Goal: Task Accomplishment & Management: Use online tool/utility

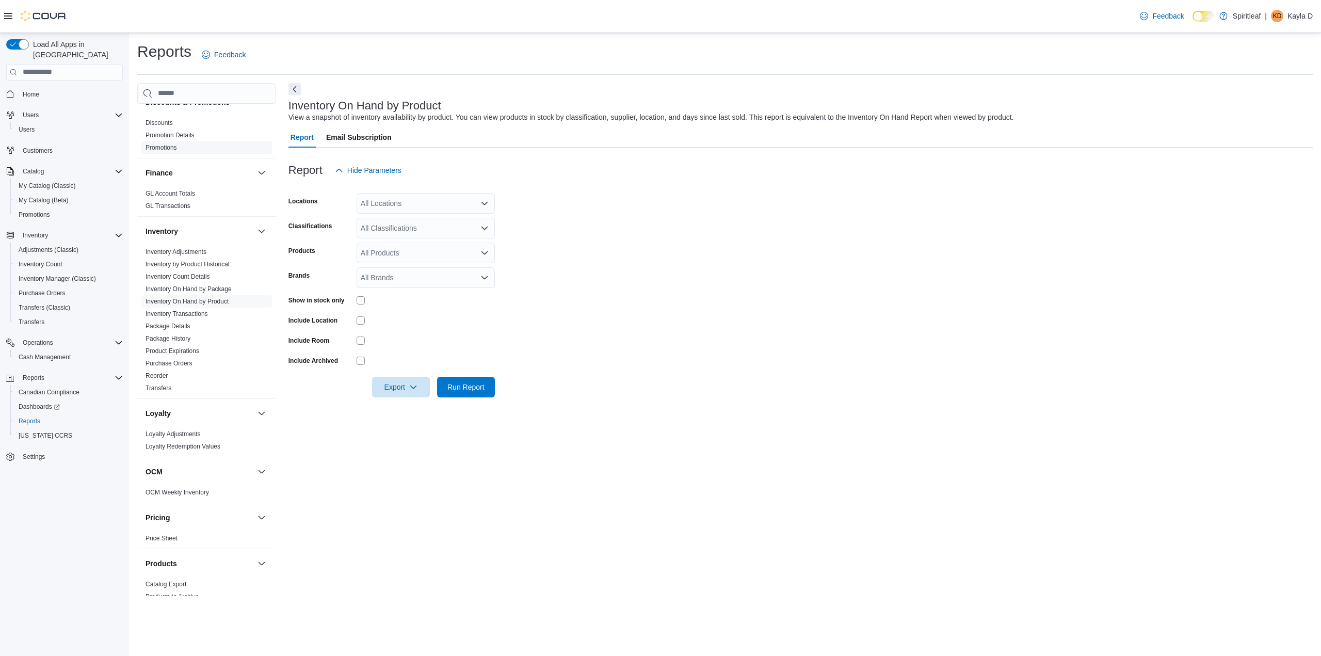
scroll to position [310, 0]
click at [166, 357] on link "Reorder" at bounding box center [157, 360] width 22 height 7
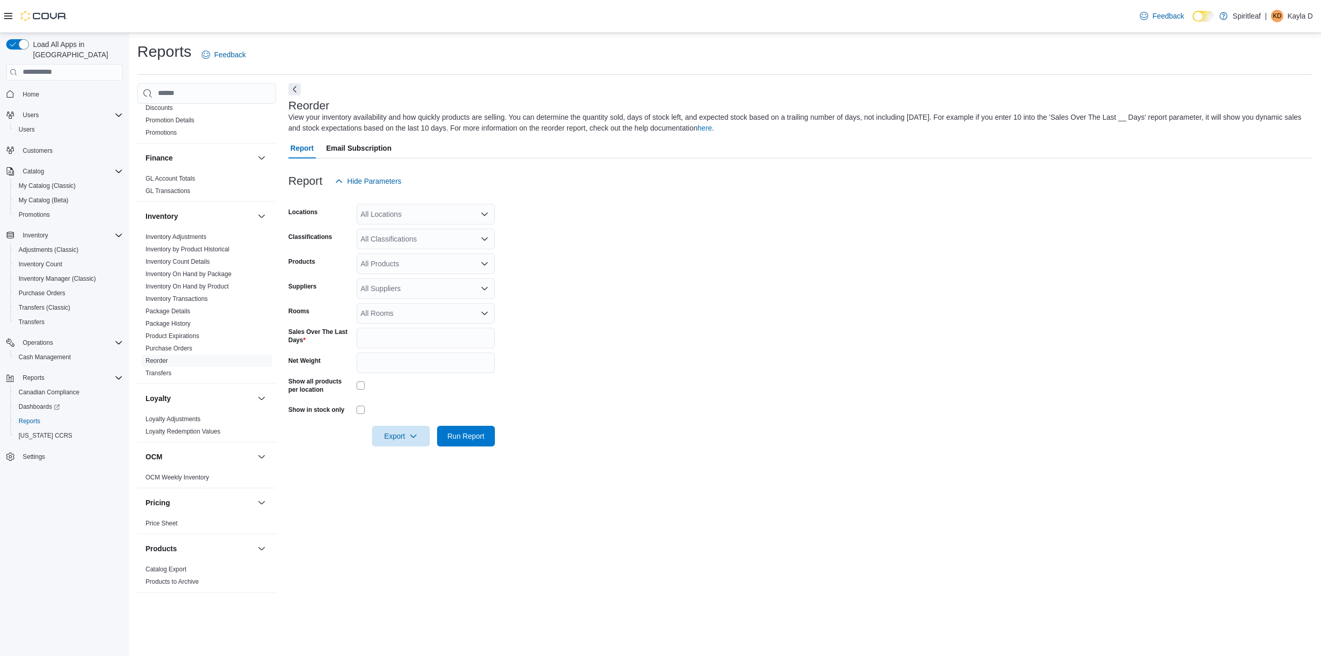
click at [382, 223] on div "All Locations" at bounding box center [426, 214] width 138 height 21
type input "***"
click at [410, 238] on button "103 - [GEOGRAPHIC_DATA]" at bounding box center [426, 232] width 138 height 15
click at [601, 214] on form "Locations 103 - [GEOGRAPHIC_DATA] Classifications All Classifications Products …" at bounding box center [801, 318] width 1025 height 255
click at [440, 243] on div "All Classifications" at bounding box center [426, 239] width 138 height 21
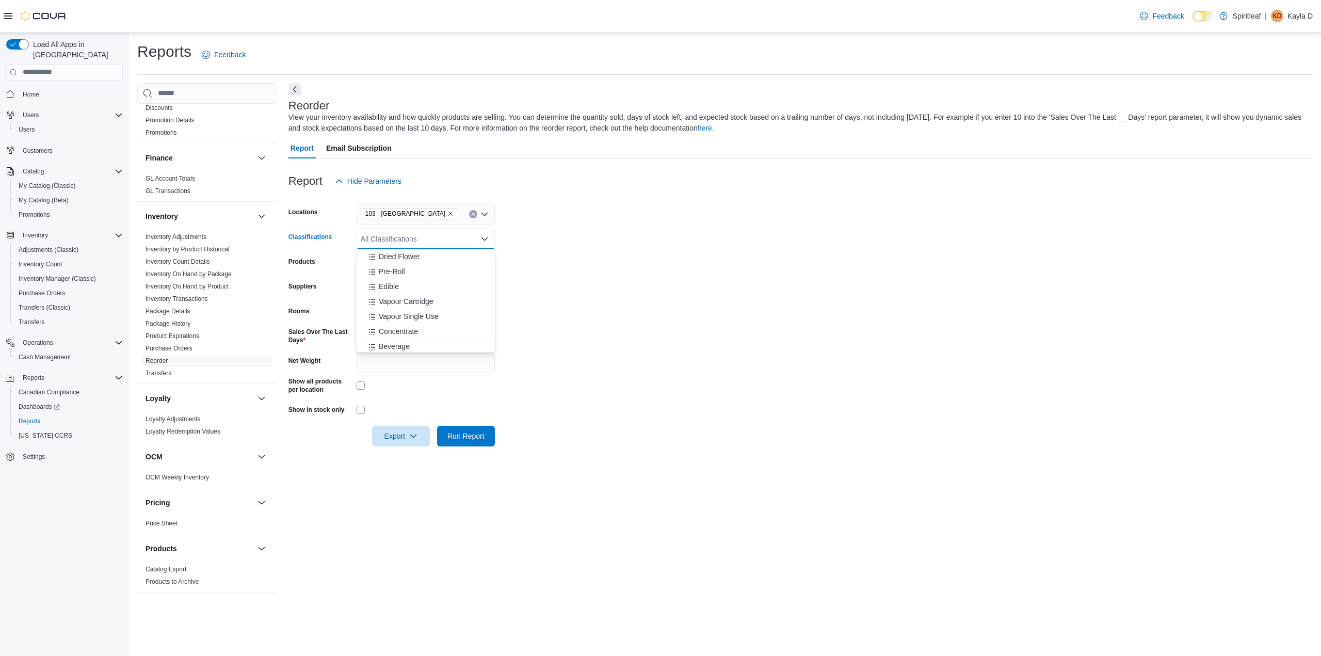
scroll to position [206, 0]
click at [416, 260] on div "Pre-Roll" at bounding box center [426, 259] width 126 height 10
click at [416, 333] on span "Infused Pre-Roll" at bounding box center [405, 334] width 52 height 10
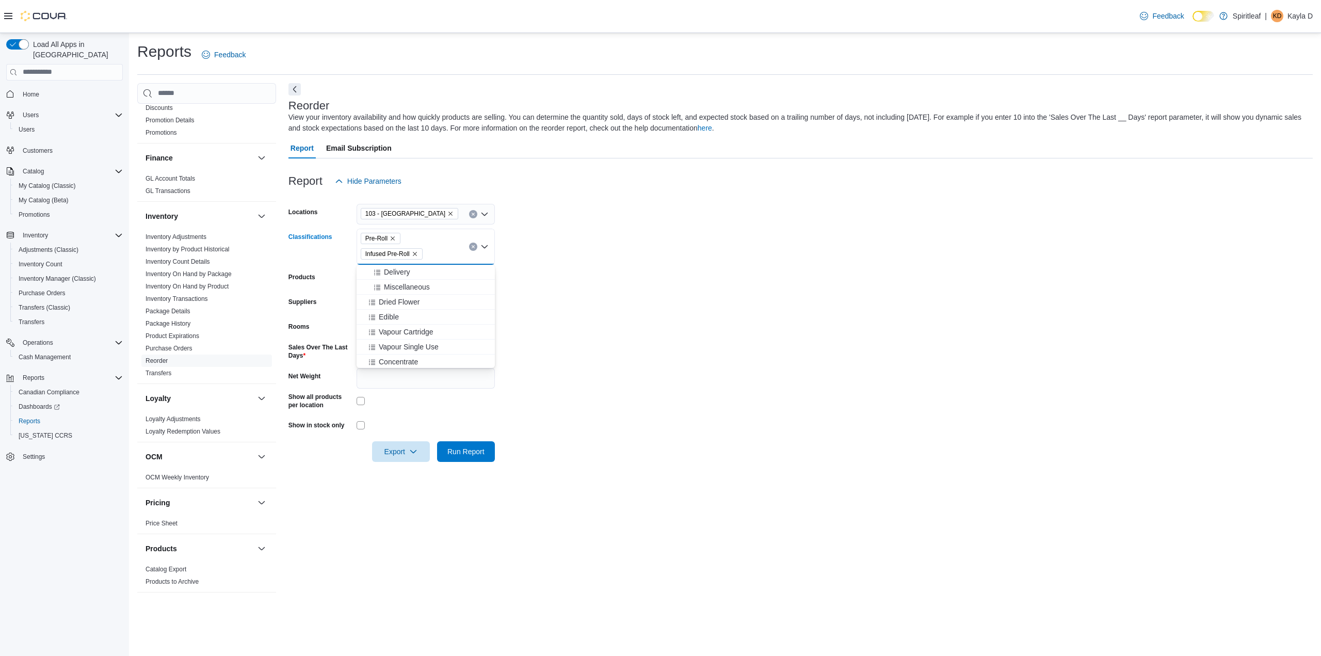
scroll to position [139, 0]
click at [424, 325] on div "Dried Flower" at bounding box center [426, 327] width 126 height 10
click at [422, 290] on div "Milled Flower" at bounding box center [426, 292] width 126 height 10
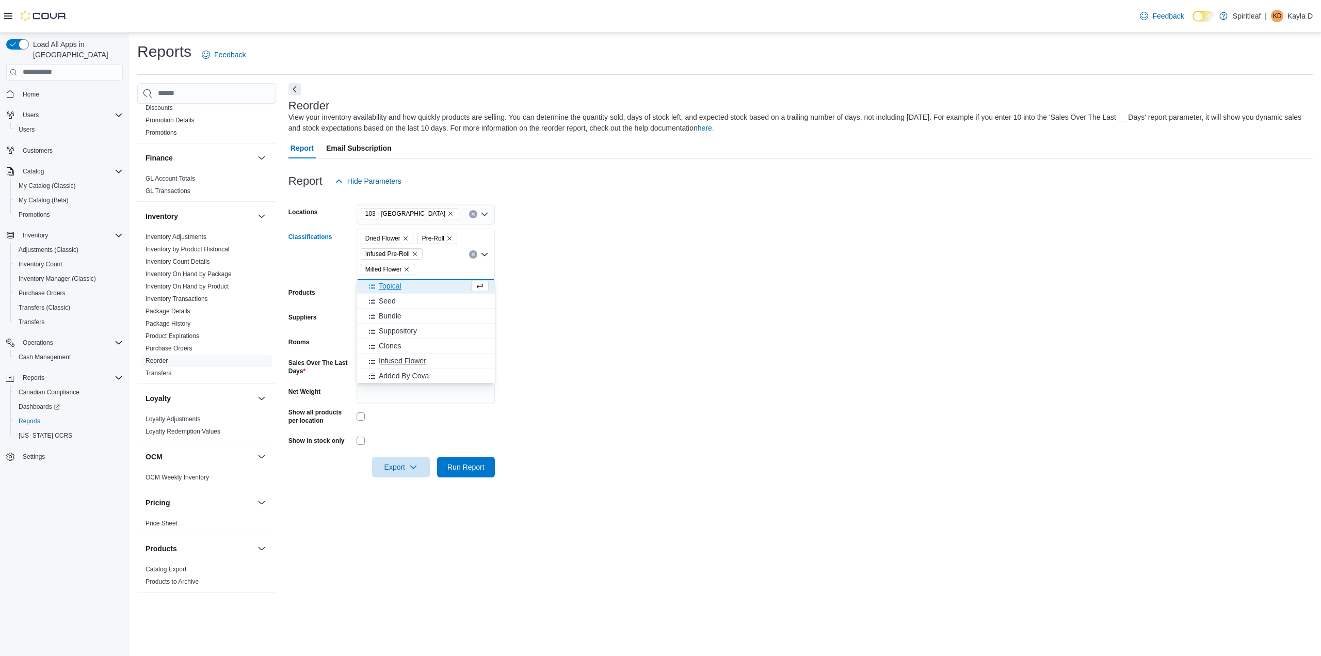
click at [431, 363] on div "Infused Flower" at bounding box center [426, 361] width 126 height 10
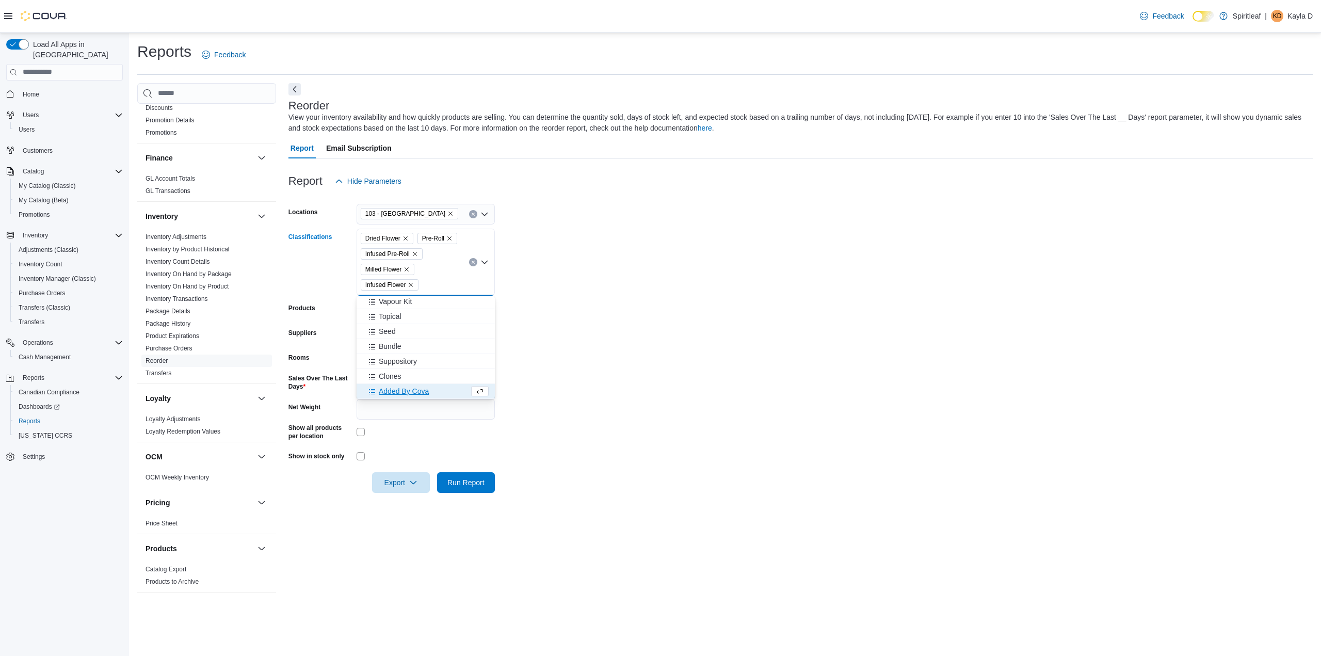
click at [594, 297] on form "Locations 103 - [GEOGRAPHIC_DATA] Classifications Dried Flower Pre-Roll Infused…" at bounding box center [801, 341] width 1025 height 301
click at [376, 383] on input "*" at bounding box center [426, 384] width 138 height 21
type input "*"
click at [594, 377] on form "Locations 103 - [GEOGRAPHIC_DATA] Classifications Dried Flower Pre-Roll Infused…" at bounding box center [801, 341] width 1025 height 301
click at [471, 485] on span "Run Report" at bounding box center [466, 482] width 37 height 10
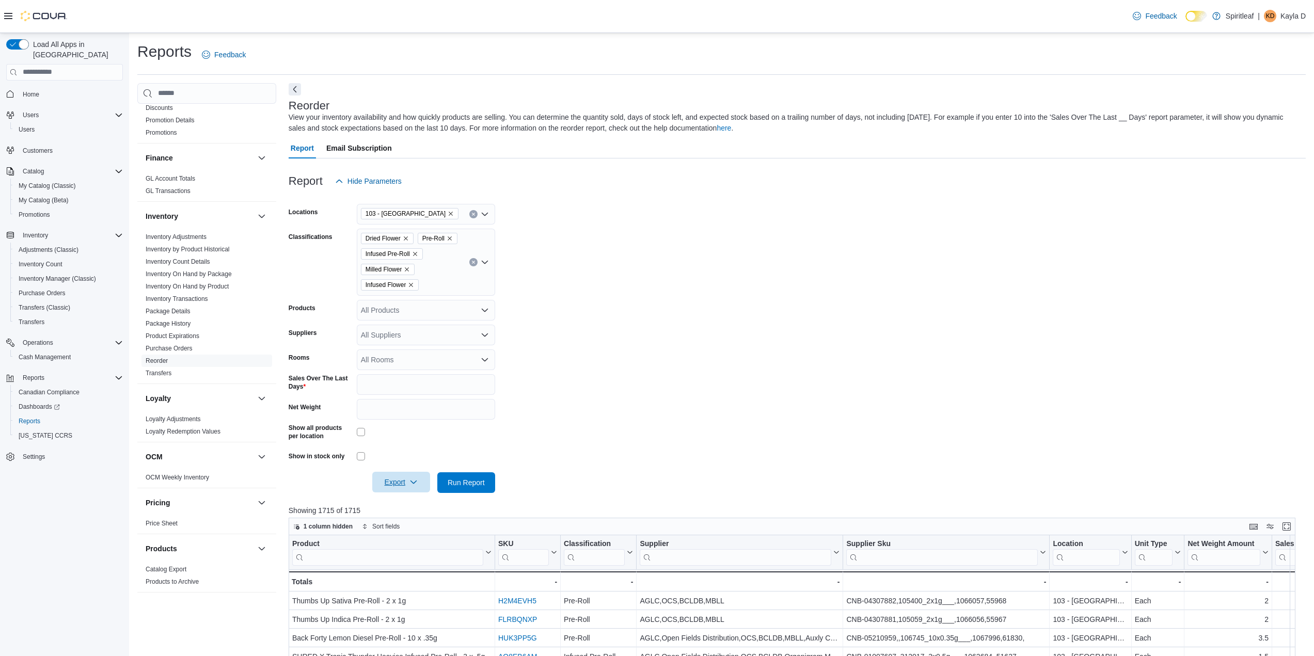
click at [406, 484] on span "Export" at bounding box center [400, 482] width 45 height 21
click at [412, 508] on button "Export to Excel" at bounding box center [402, 503] width 59 height 21
click at [628, 367] on form "Locations 103 - [GEOGRAPHIC_DATA] Classifications Dried Flower Pre-Roll Infused…" at bounding box center [797, 341] width 1017 height 301
